Goal: Navigation & Orientation: Find specific page/section

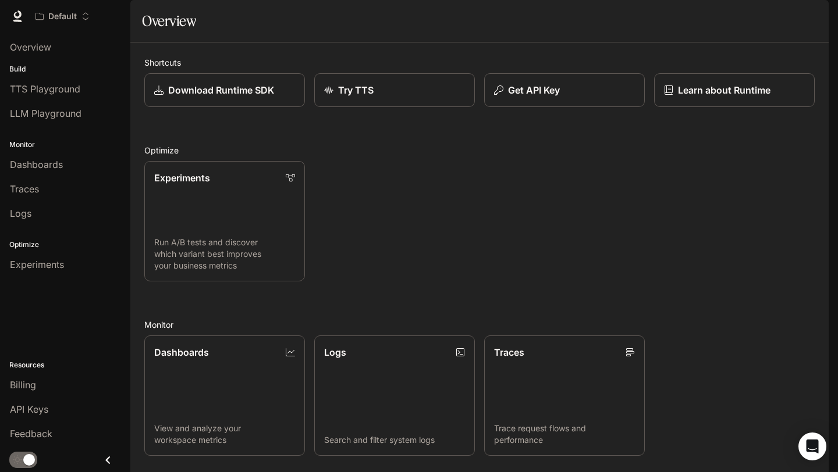
click at [63, 396] on li "Billing" at bounding box center [65, 385] width 130 height 24
click at [59, 381] on div "Billing" at bounding box center [65, 385] width 111 height 14
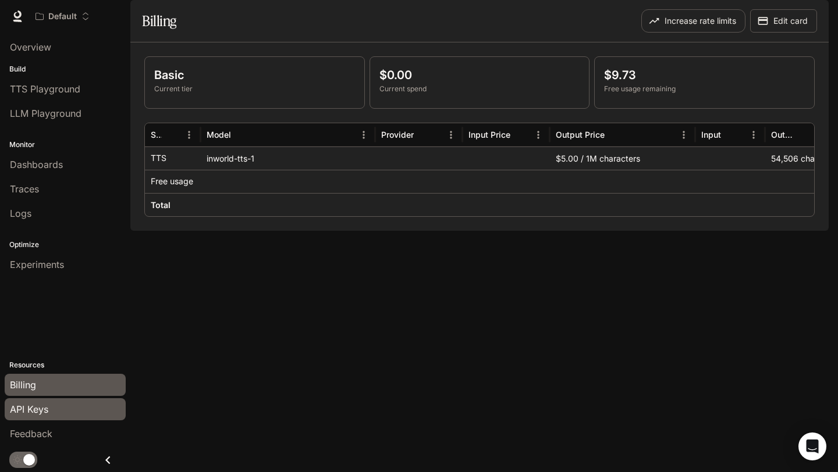
click at [47, 407] on span "API Keys" at bounding box center [29, 410] width 38 height 14
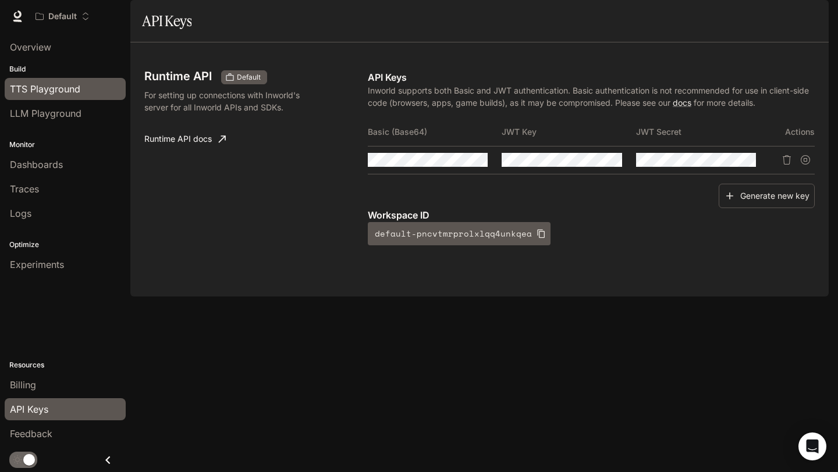
click at [86, 93] on div "TTS Playground" at bounding box center [65, 89] width 111 height 14
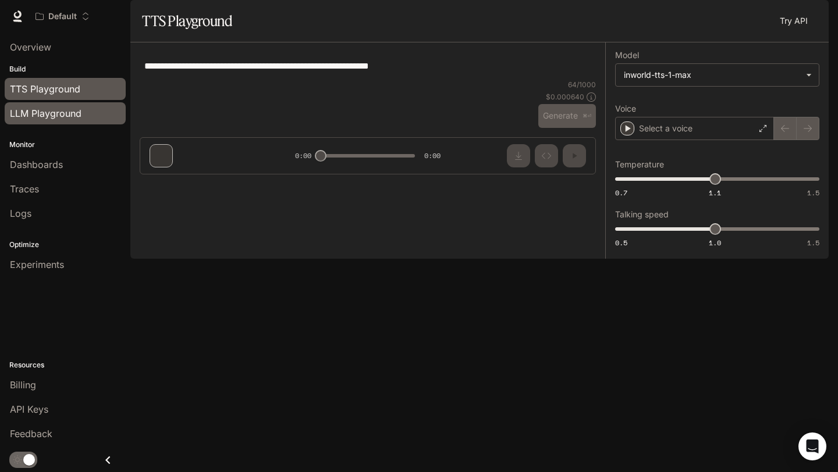
type textarea "**********"
type input "**********"
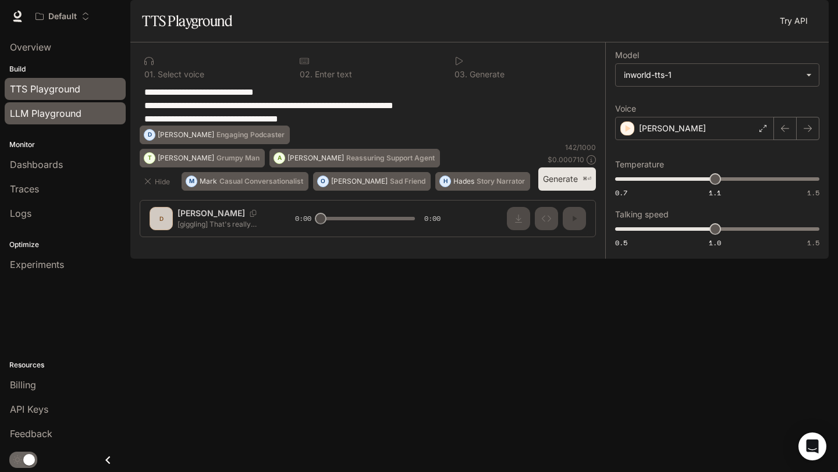
click at [72, 120] on link "LLM Playground" at bounding box center [65, 113] width 121 height 22
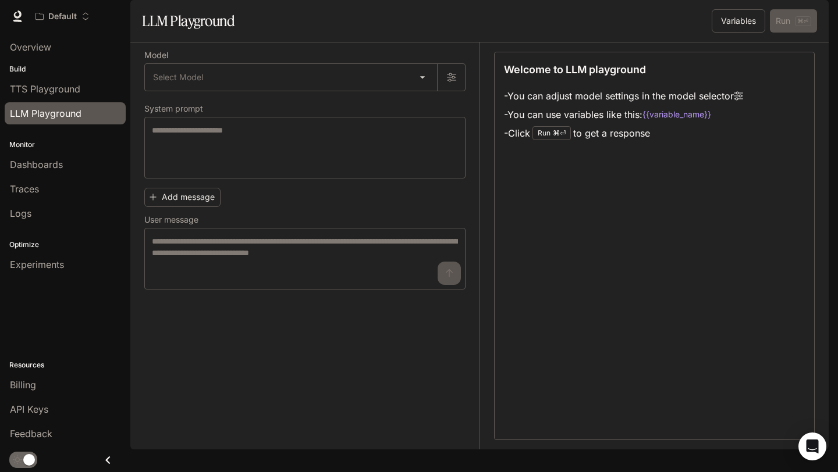
click at [62, 103] on link "LLM Playground" at bounding box center [65, 113] width 121 height 22
click at [45, 381] on div "Billing" at bounding box center [65, 385] width 111 height 14
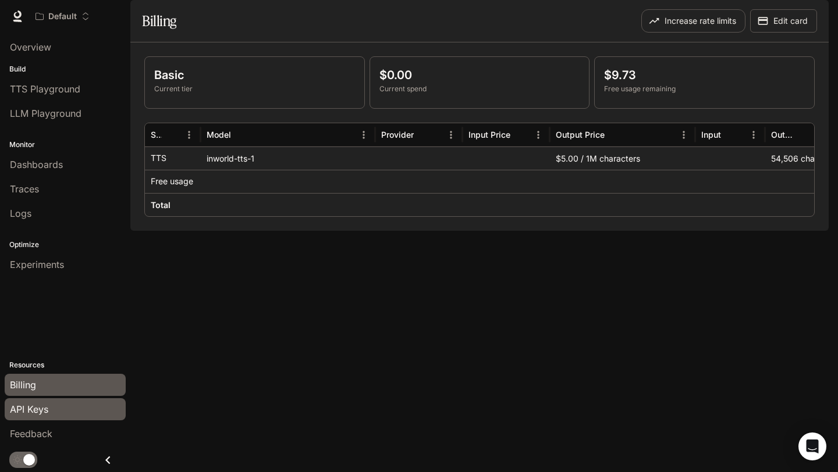
click at [47, 413] on span "API Keys" at bounding box center [29, 410] width 38 height 14
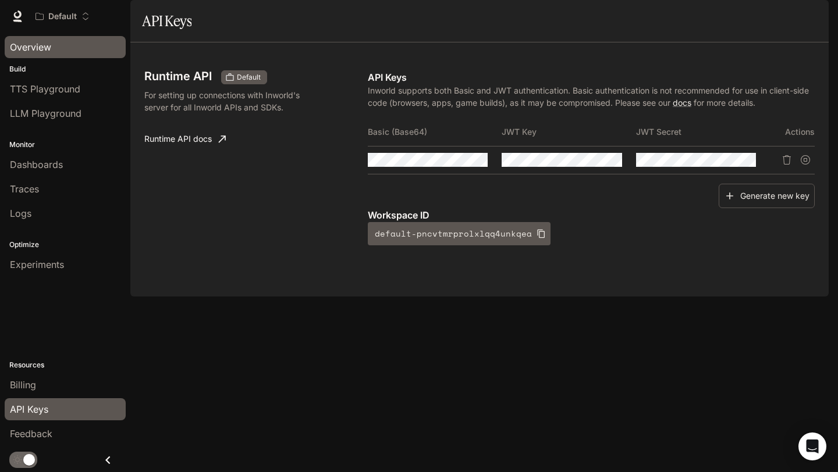
click at [41, 45] on span "Overview" at bounding box center [30, 47] width 41 height 14
